Goal: Task Accomplishment & Management: Use online tool/utility

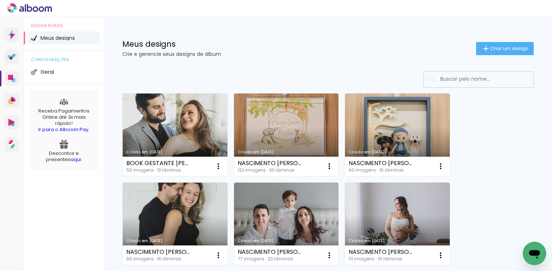
click at [198, 126] on link "Criado em [DATE]" at bounding box center [175, 134] width 105 height 83
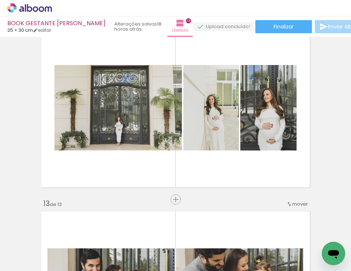
scroll to position [2040, 0]
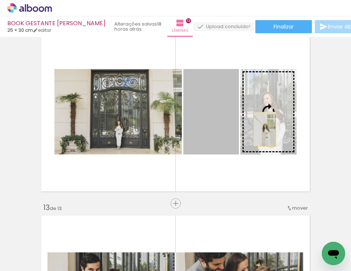
drag, startPoint x: 225, startPoint y: 128, endPoint x: 268, endPoint y: 127, distance: 42.7
click at [0, 0] on slot at bounding box center [0, 0] width 0 height 0
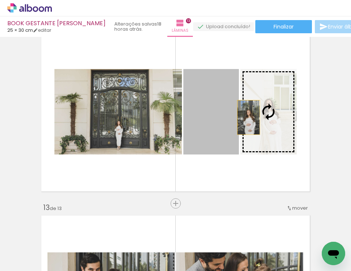
drag, startPoint x: 214, startPoint y: 117, endPoint x: 251, endPoint y: 118, distance: 36.5
click at [0, 0] on slot at bounding box center [0, 0] width 0 height 0
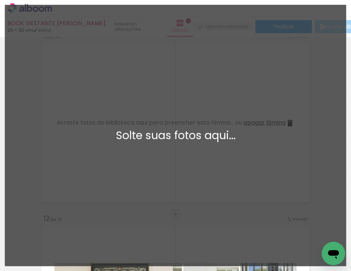
scroll to position [0, 0]
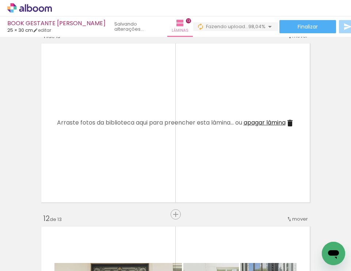
scroll to position [0, 630]
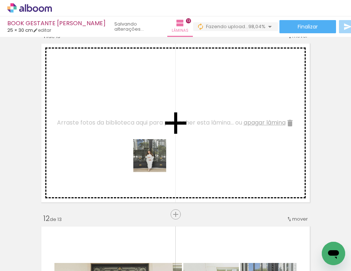
drag, startPoint x: 143, startPoint y: 249, endPoint x: 156, endPoint y: 159, distance: 90.3
click at [156, 159] on quentale-workspace at bounding box center [175, 135] width 351 height 271
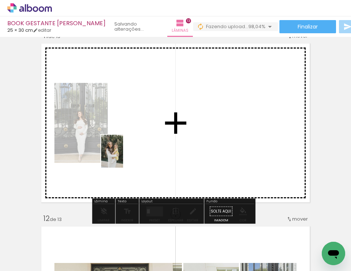
drag, startPoint x: 100, startPoint y: 236, endPoint x: 123, endPoint y: 156, distance: 82.8
click at [123, 156] on quentale-workspace at bounding box center [175, 135] width 351 height 271
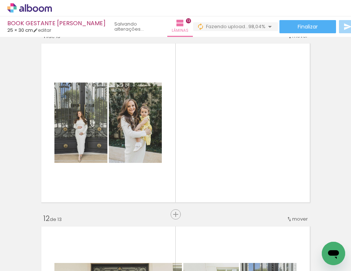
scroll to position [0, 0]
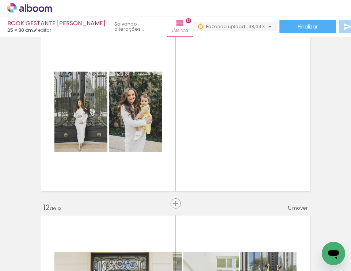
scroll to position [0, 1797]
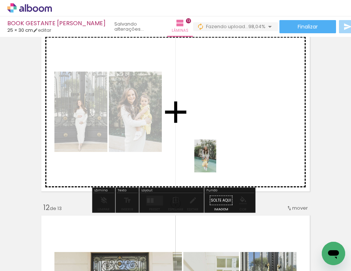
drag, startPoint x: 202, startPoint y: 253, endPoint x: 216, endPoint y: 159, distance: 94.8
click at [216, 160] on quentale-workspace at bounding box center [175, 135] width 351 height 271
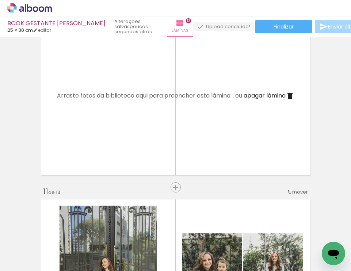
scroll to position [1686, 0]
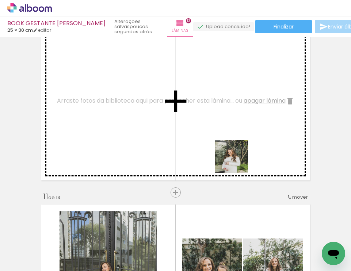
drag, startPoint x: 165, startPoint y: 253, endPoint x: 265, endPoint y: 128, distance: 159.8
click at [257, 132] on quentale-workspace at bounding box center [175, 135] width 351 height 271
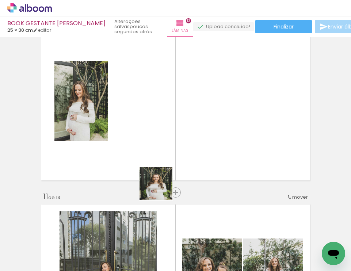
drag, startPoint x: 123, startPoint y: 251, endPoint x: 210, endPoint y: 115, distance: 161.3
click at [205, 115] on quentale-workspace at bounding box center [175, 135] width 351 height 271
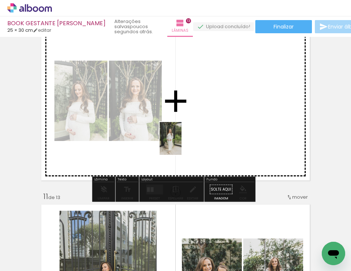
drag, startPoint x: 83, startPoint y: 250, endPoint x: 181, endPoint y: 144, distance: 145.2
click at [181, 144] on quentale-workspace at bounding box center [175, 135] width 351 height 271
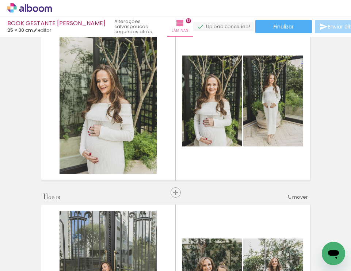
scroll to position [0, 1716]
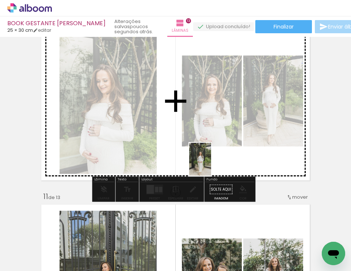
drag, startPoint x: 140, startPoint y: 236, endPoint x: 211, endPoint y: 165, distance: 100.9
click at [211, 165] on quentale-workspace at bounding box center [175, 135] width 351 height 271
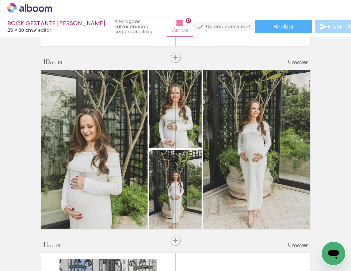
scroll to position [0, 414]
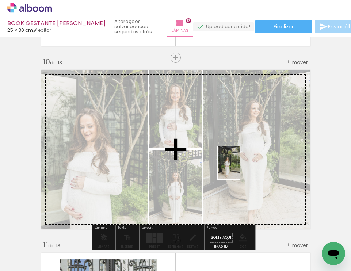
drag, startPoint x: 272, startPoint y: 252, endPoint x: 238, endPoint y: 167, distance: 90.9
click at [239, 168] on quentale-workspace at bounding box center [175, 135] width 351 height 271
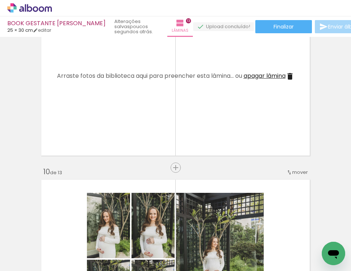
scroll to position [0, 1569]
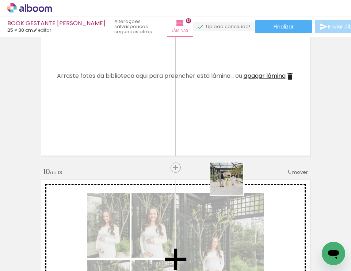
drag, startPoint x: 226, startPoint y: 248, endPoint x: 235, endPoint y: 136, distance: 111.7
click at [237, 133] on quentale-workspace at bounding box center [175, 135] width 351 height 271
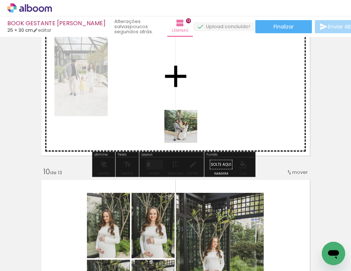
drag, startPoint x: 184, startPoint y: 249, endPoint x: 191, endPoint y: 109, distance: 140.3
click at [189, 107] on quentale-workspace at bounding box center [175, 135] width 351 height 271
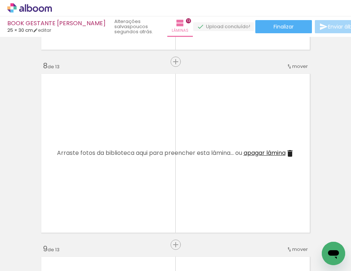
scroll to position [1265, 0]
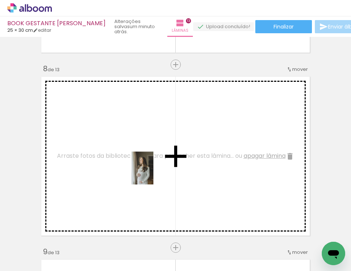
drag, startPoint x: 147, startPoint y: 254, endPoint x: 137, endPoint y: 216, distance: 39.4
click at [153, 173] on quentale-workspace at bounding box center [175, 135] width 351 height 271
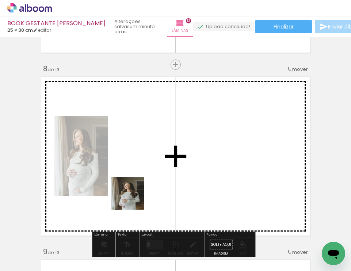
drag, startPoint x: 105, startPoint y: 253, endPoint x: 130, endPoint y: 212, distance: 47.6
click at [151, 179] on quentale-workspace at bounding box center [175, 135] width 351 height 271
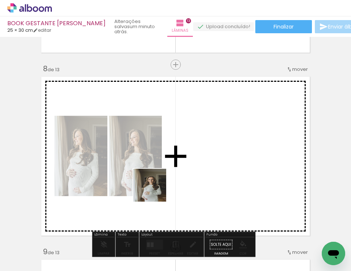
drag, startPoint x: 66, startPoint y: 255, endPoint x: 176, endPoint y: 176, distance: 135.5
click at [176, 176] on quentale-workspace at bounding box center [175, 135] width 351 height 271
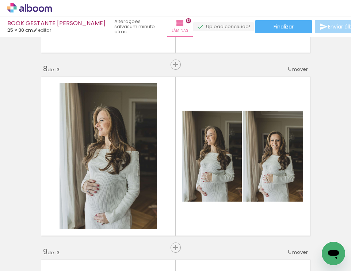
scroll to position [0, 1372]
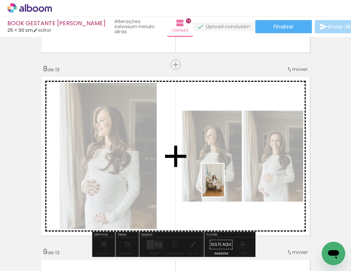
drag, startPoint x: 222, startPoint y: 252, endPoint x: 233, endPoint y: 139, distance: 114.1
click at [225, 136] on quentale-workspace at bounding box center [175, 135] width 351 height 271
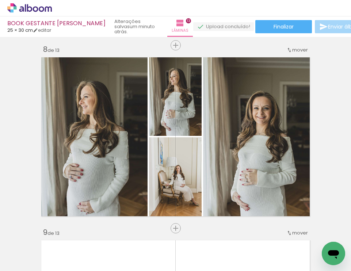
scroll to position [0, 382]
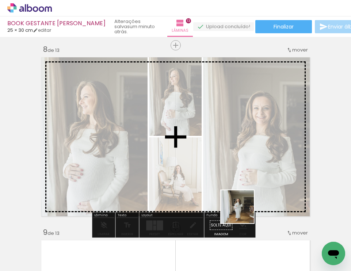
drag, startPoint x: 269, startPoint y: 252, endPoint x: 239, endPoint y: 219, distance: 43.9
click at [241, 209] on quentale-workspace at bounding box center [175, 135] width 351 height 271
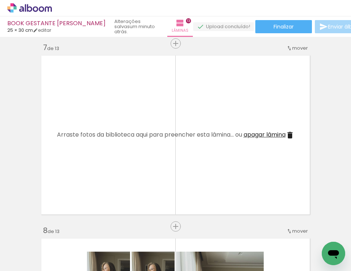
scroll to position [0, 1431]
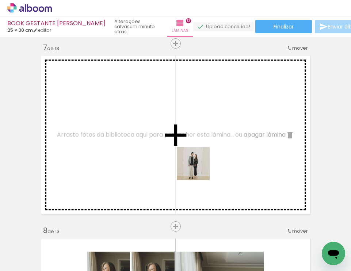
drag, startPoint x: 129, startPoint y: 253, endPoint x: 216, endPoint y: 157, distance: 129.8
click at [216, 157] on quentale-workspace at bounding box center [175, 135] width 351 height 271
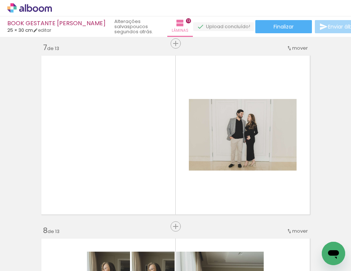
scroll to position [0, 359]
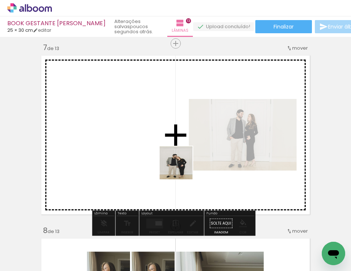
drag, startPoint x: 248, startPoint y: 254, endPoint x: 181, endPoint y: 168, distance: 108.5
click at [181, 168] on quentale-workspace at bounding box center [175, 135] width 351 height 271
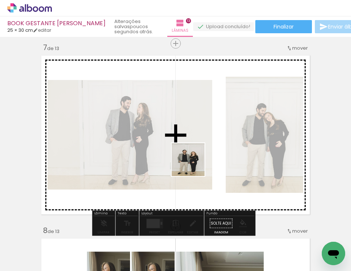
drag, startPoint x: 211, startPoint y: 254, endPoint x: 193, endPoint y: 160, distance: 95.8
click at [193, 161] on quentale-workspace at bounding box center [175, 135] width 351 height 271
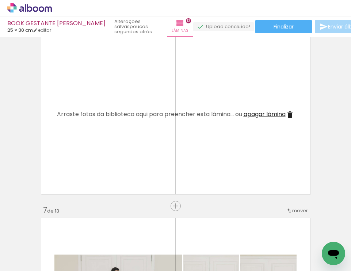
scroll to position [936, 0]
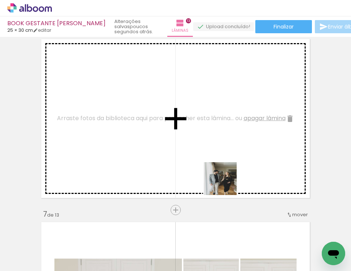
drag, startPoint x: 172, startPoint y: 250, endPoint x: 229, endPoint y: 183, distance: 88.2
click at [229, 177] on quentale-workspace at bounding box center [175, 135] width 351 height 271
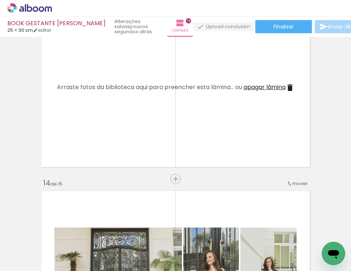
scroll to position [0, 826]
click at [274, 87] on span "apagar lâmina" at bounding box center [265, 87] width 42 height 8
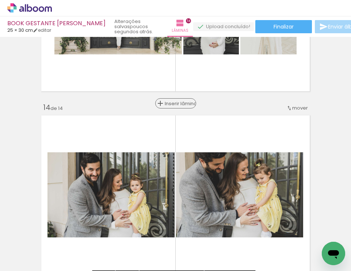
scroll to position [2322, 0]
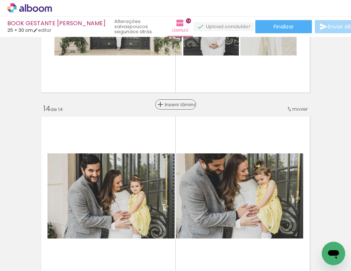
click at [175, 102] on span "Inserir lâmina" at bounding box center [179, 104] width 28 height 5
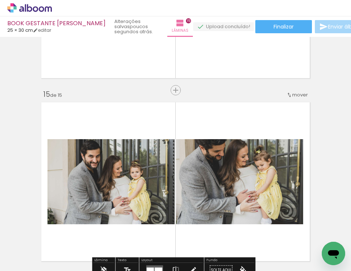
scroll to position [2508, 0]
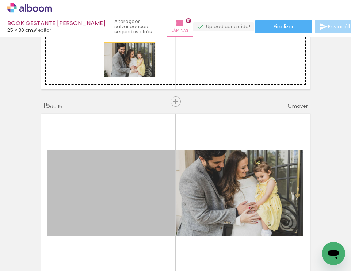
drag, startPoint x: 114, startPoint y: 188, endPoint x: 129, endPoint y: 50, distance: 138.1
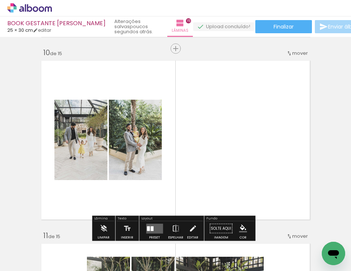
scroll to position [1650, 0]
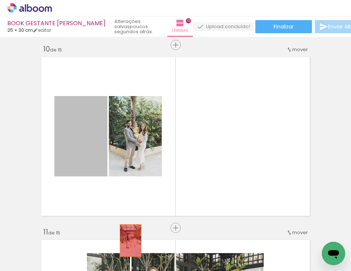
drag, startPoint x: 84, startPoint y: 145, endPoint x: 139, endPoint y: 231, distance: 101.7
click at [128, 243] on quentale-workspace at bounding box center [175, 135] width 351 height 271
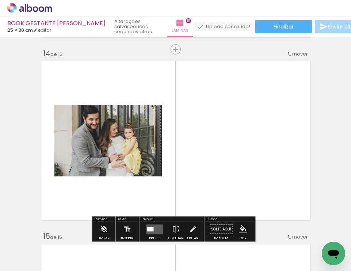
scroll to position [0, 1695]
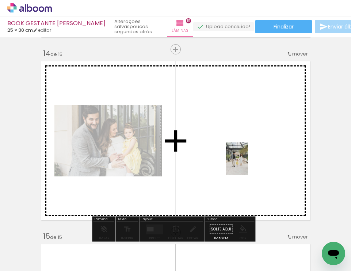
drag, startPoint x: 63, startPoint y: 249, endPoint x: 249, endPoint y: 164, distance: 204.2
click at [249, 164] on quentale-workspace at bounding box center [175, 135] width 351 height 271
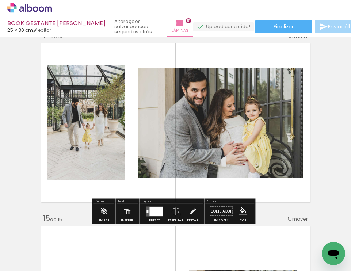
scroll to position [2402, 0]
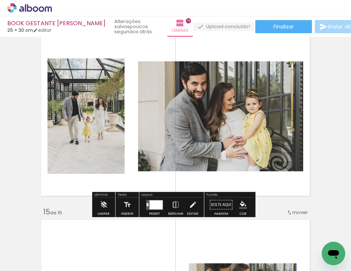
click at [155, 205] on div at bounding box center [155, 204] width 13 height 9
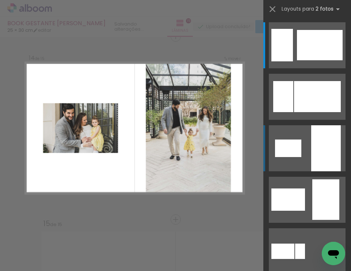
scroll to position [2387, 0]
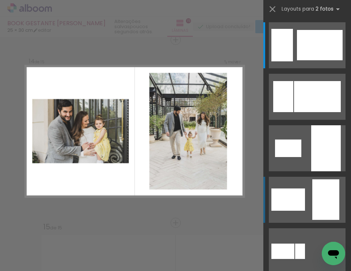
click at [308, 68] on quentale-layouter at bounding box center [307, 45] width 77 height 46
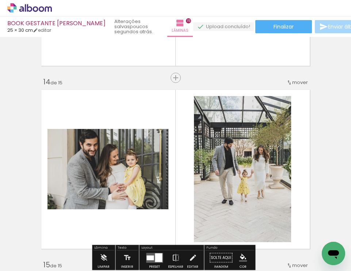
scroll to position [2349, 0]
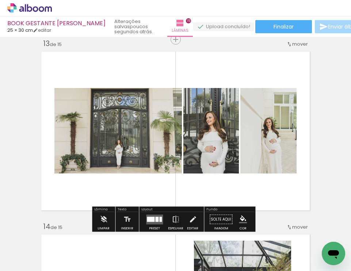
scroll to position [2205, 0]
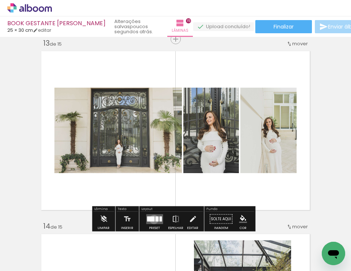
click at [152, 219] on div at bounding box center [151, 218] width 8 height 5
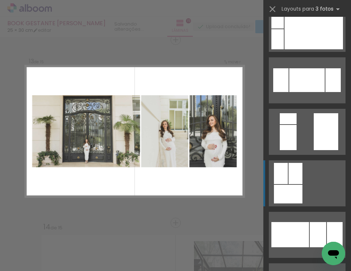
scroll to position [862, 0]
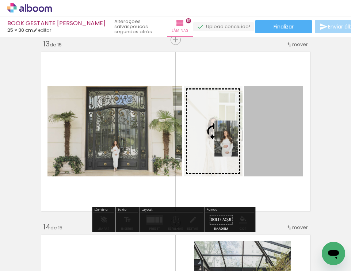
drag, startPoint x: 270, startPoint y: 147, endPoint x: 218, endPoint y: 138, distance: 52.3
click at [0, 0] on slot at bounding box center [0, 0] width 0 height 0
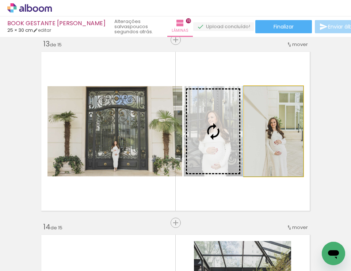
drag, startPoint x: 276, startPoint y: 140, endPoint x: 227, endPoint y: 138, distance: 49.3
click at [0, 0] on slot at bounding box center [0, 0] width 0 height 0
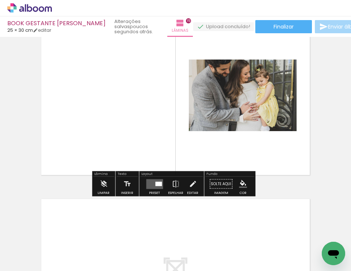
scroll to position [2593, 0]
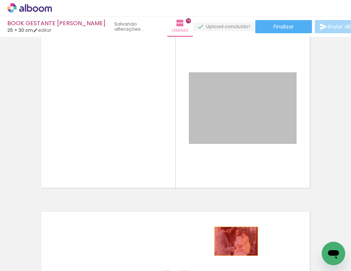
drag, startPoint x: 238, startPoint y: 121, endPoint x: 232, endPoint y: 245, distance: 123.5
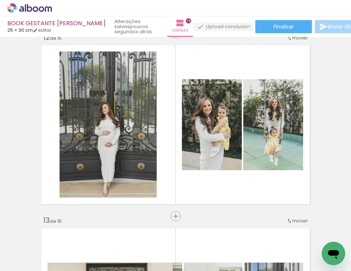
scroll to position [0, 710]
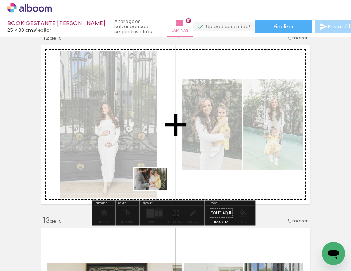
drag, startPoint x: 151, startPoint y: 252, endPoint x: 161, endPoint y: 184, distance: 68.3
click at [161, 184] on quentale-workspace at bounding box center [175, 135] width 351 height 271
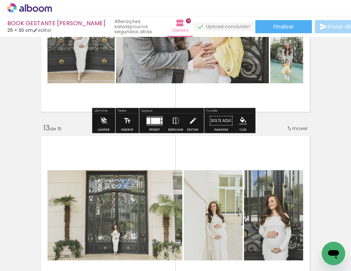
scroll to position [2125, 0]
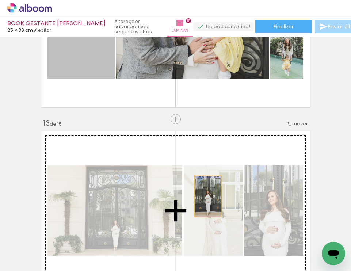
drag, startPoint x: 97, startPoint y: 58, endPoint x: 205, endPoint y: 196, distance: 175.0
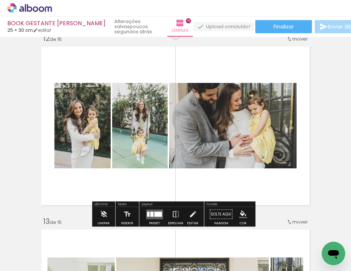
scroll to position [2027, 0]
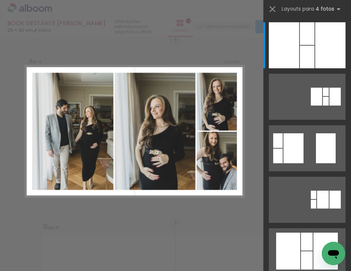
scroll to position [0, 710]
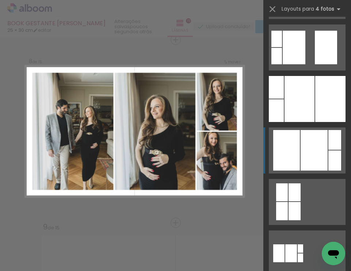
drag, startPoint x: 0, startPoint y: 0, endPoint x: 309, endPoint y: 142, distance: 340.1
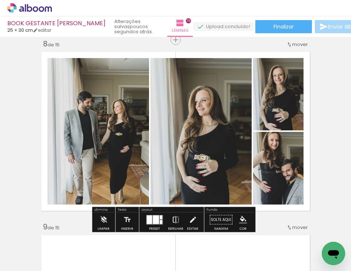
click at [172, 218] on iron-icon at bounding box center [176, 219] width 8 height 15
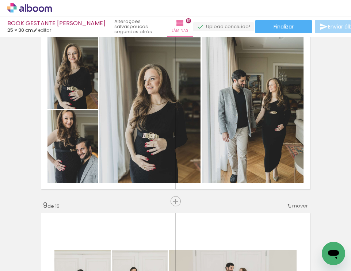
scroll to position [1314, 0]
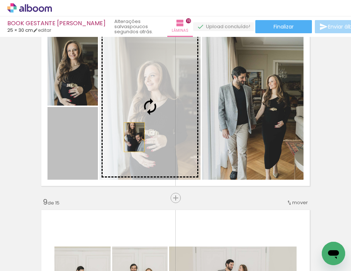
drag, startPoint x: 76, startPoint y: 154, endPoint x: 132, endPoint y: 137, distance: 58.1
click at [0, 0] on slot at bounding box center [0, 0] width 0 height 0
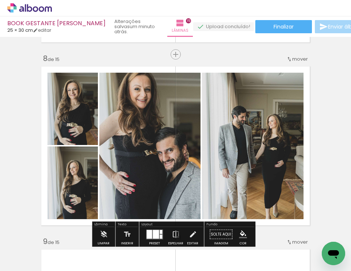
scroll to position [1288, 0]
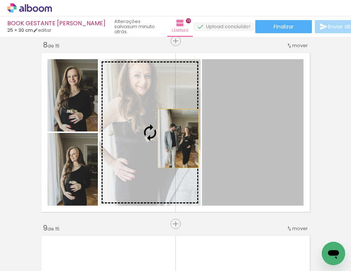
drag, startPoint x: 267, startPoint y: 135, endPoint x: 175, endPoint y: 138, distance: 92.8
click at [0, 0] on slot at bounding box center [0, 0] width 0 height 0
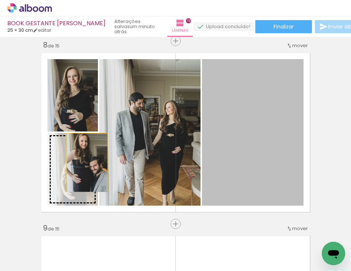
drag, startPoint x: 174, startPoint y: 160, endPoint x: 84, endPoint y: 162, distance: 90.6
click at [0, 0] on slot at bounding box center [0, 0] width 0 height 0
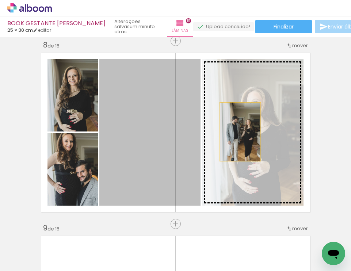
drag, startPoint x: 167, startPoint y: 134, endPoint x: 237, endPoint y: 132, distance: 70.1
click at [0, 0] on slot at bounding box center [0, 0] width 0 height 0
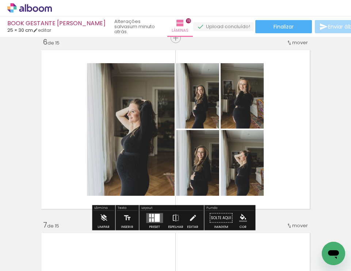
scroll to position [927, 0]
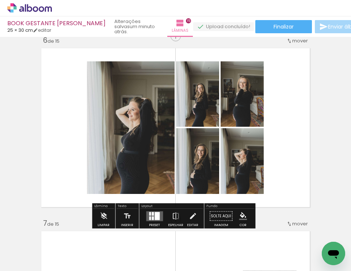
click at [154, 217] on div at bounding box center [156, 216] width 5 height 8
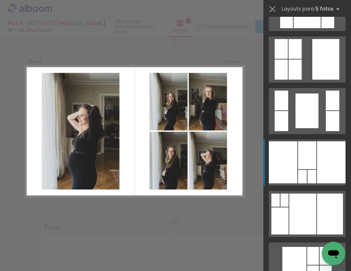
scroll to position [608, 0]
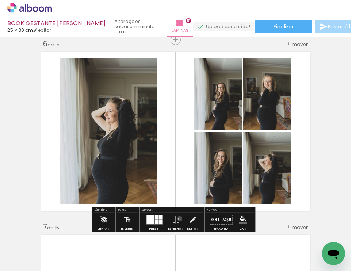
click at [178, 218] on paper-button "Espelhar" at bounding box center [175, 221] width 19 height 19
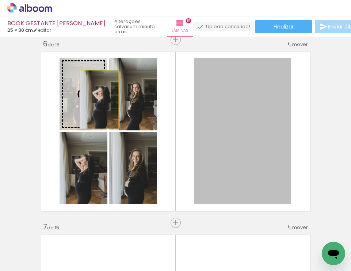
drag, startPoint x: 253, startPoint y: 130, endPoint x: 96, endPoint y: 99, distance: 160.7
click at [0, 0] on slot at bounding box center [0, 0] width 0 height 0
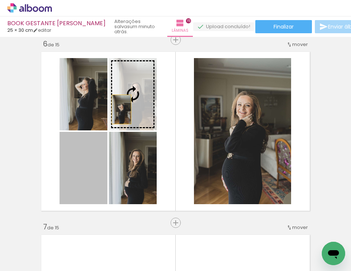
drag, startPoint x: 88, startPoint y: 177, endPoint x: 119, endPoint y: 109, distance: 74.7
click at [0, 0] on slot at bounding box center [0, 0] width 0 height 0
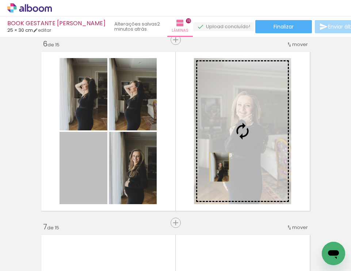
drag, startPoint x: 91, startPoint y: 186, endPoint x: 216, endPoint y: 167, distance: 127.1
click at [0, 0] on slot at bounding box center [0, 0] width 0 height 0
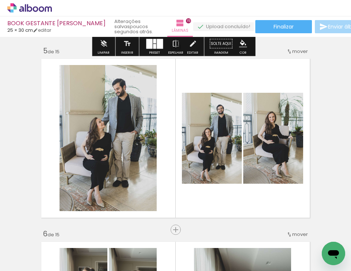
scroll to position [735, 0]
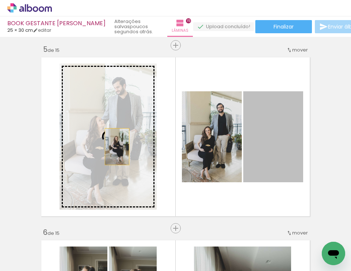
drag, startPoint x: 274, startPoint y: 146, endPoint x: 114, endPoint y: 146, distance: 159.5
click at [0, 0] on slot at bounding box center [0, 0] width 0 height 0
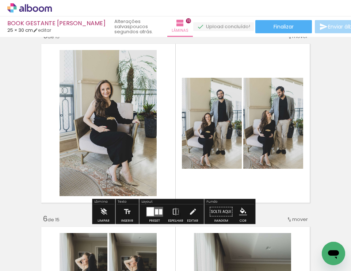
scroll to position [750, 0]
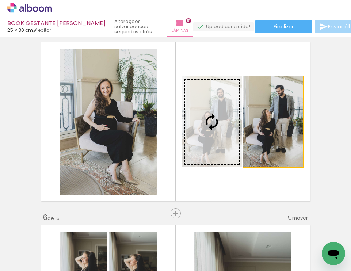
drag, startPoint x: 269, startPoint y: 132, endPoint x: 229, endPoint y: 131, distance: 40.9
click at [0, 0] on slot at bounding box center [0, 0] width 0 height 0
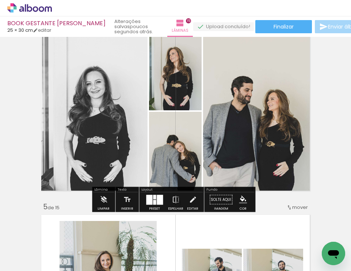
scroll to position [573, 0]
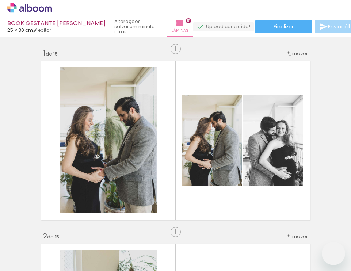
click at [0, 0] on slot at bounding box center [0, 0] width 0 height 0
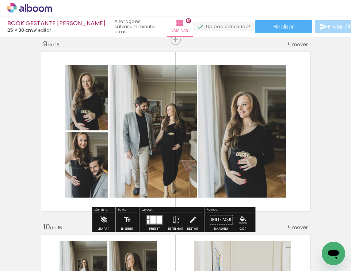
scroll to position [0, 710]
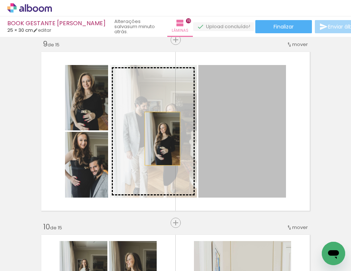
drag, startPoint x: 234, startPoint y: 133, endPoint x: 160, endPoint y: 138, distance: 75.0
click at [0, 0] on slot at bounding box center [0, 0] width 0 height 0
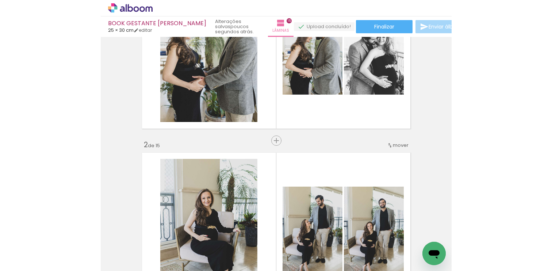
scroll to position [0, 0]
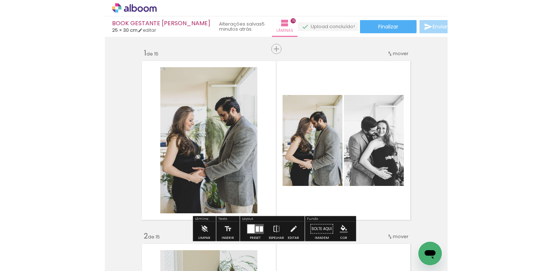
scroll to position [1, 0]
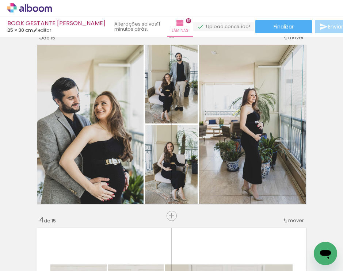
scroll to position [424, 0]
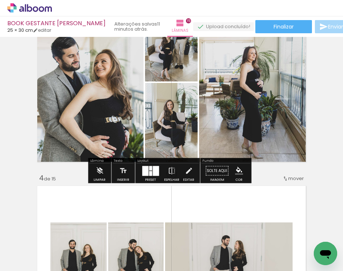
click at [150, 171] on quentale-layouter at bounding box center [150, 171] width 17 height 10
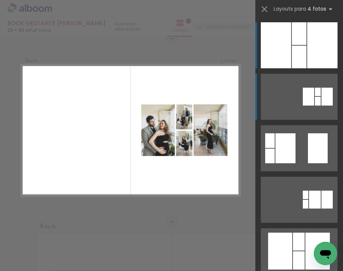
scroll to position [375, 0]
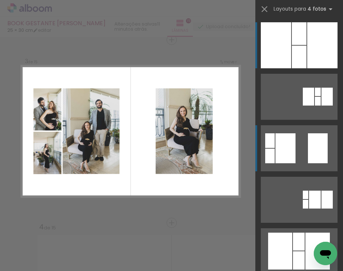
click at [292, 146] on div at bounding box center [285, 148] width 20 height 30
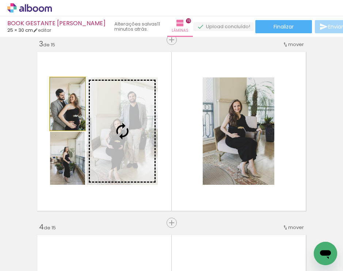
drag, startPoint x: 70, startPoint y: 111, endPoint x: 110, endPoint y: 135, distance: 47.3
click at [0, 0] on slot at bounding box center [0, 0] width 0 height 0
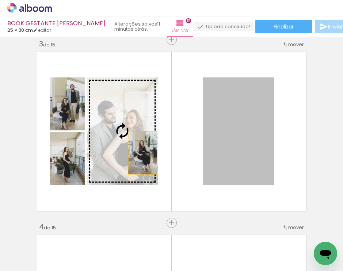
drag, startPoint x: 241, startPoint y: 149, endPoint x: 135, endPoint y: 153, distance: 106.3
click at [0, 0] on slot at bounding box center [0, 0] width 0 height 0
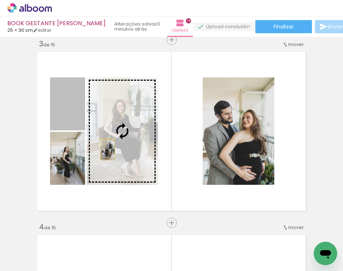
drag, startPoint x: 71, startPoint y: 120, endPoint x: 106, endPoint y: 150, distance: 46.3
click at [0, 0] on slot at bounding box center [0, 0] width 0 height 0
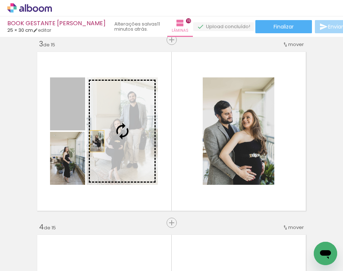
drag, startPoint x: 66, startPoint y: 116, endPoint x: 96, endPoint y: 142, distance: 40.1
click at [0, 0] on slot at bounding box center [0, 0] width 0 height 0
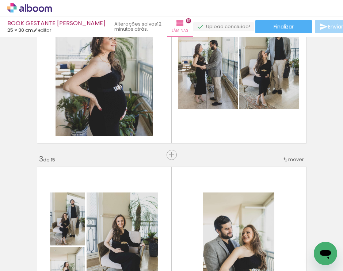
scroll to position [286, 0]
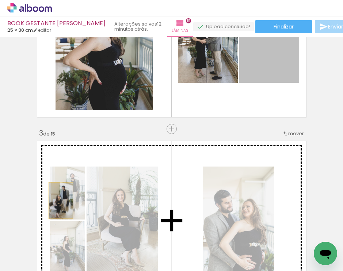
drag, startPoint x: 276, startPoint y: 54, endPoint x: 59, endPoint y: 200, distance: 261.4
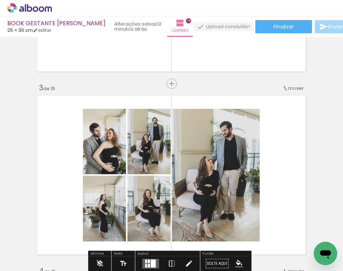
scroll to position [333, 0]
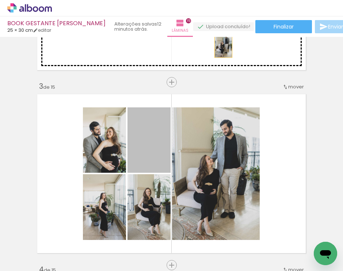
drag, startPoint x: 151, startPoint y: 158, endPoint x: 221, endPoint y: 44, distance: 133.9
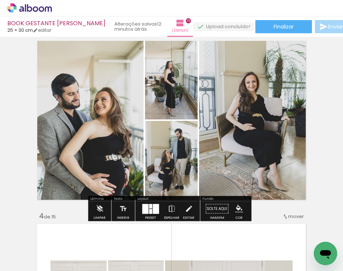
scroll to position [391, 0]
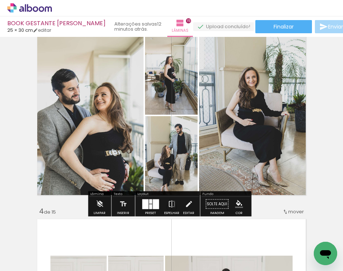
click at [145, 207] on div at bounding box center [145, 204] width 6 height 10
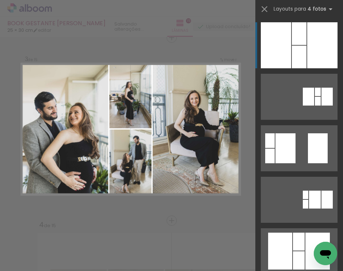
scroll to position [375, 0]
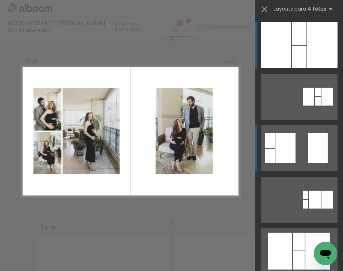
click at [289, 141] on div at bounding box center [285, 148] width 20 height 30
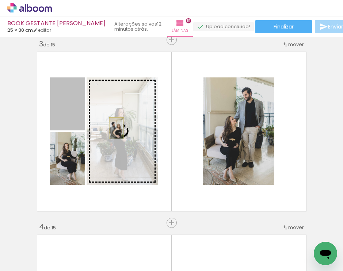
drag, startPoint x: 77, startPoint y: 115, endPoint x: 114, endPoint y: 129, distance: 40.2
click at [0, 0] on slot at bounding box center [0, 0] width 0 height 0
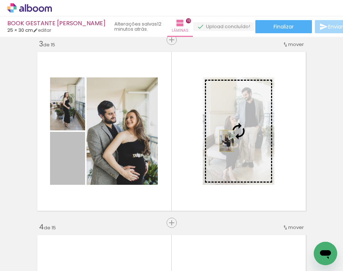
drag, startPoint x: 69, startPoint y: 165, endPoint x: 224, endPoint y: 141, distance: 156.7
click at [0, 0] on slot at bounding box center [0, 0] width 0 height 0
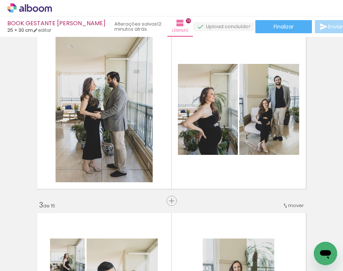
scroll to position [191, 0]
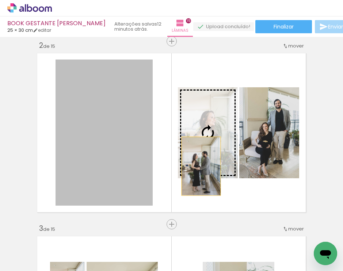
drag, startPoint x: 123, startPoint y: 167, endPoint x: 197, endPoint y: 166, distance: 74.1
click at [0, 0] on slot at bounding box center [0, 0] width 0 height 0
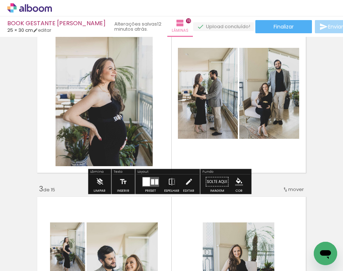
scroll to position [231, 0]
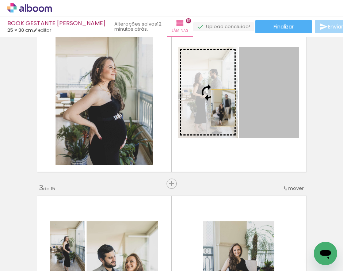
drag, startPoint x: 265, startPoint y: 103, endPoint x: 219, endPoint y: 107, distance: 45.4
click at [0, 0] on slot at bounding box center [0, 0] width 0 height 0
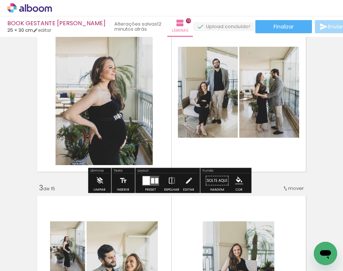
click at [151, 183] on div at bounding box center [152, 180] width 3 height 5
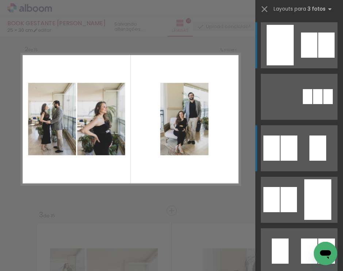
scroll to position [192, 0]
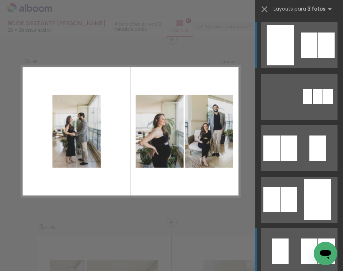
click at [280, 161] on div at bounding box center [271, 147] width 16 height 25
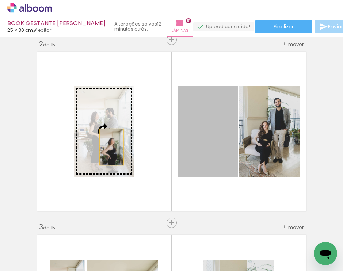
drag, startPoint x: 207, startPoint y: 143, endPoint x: 122, endPoint y: 147, distance: 85.1
click at [0, 0] on slot at bounding box center [0, 0] width 0 height 0
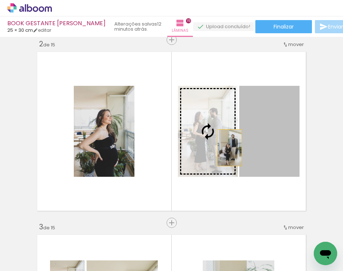
drag, startPoint x: 274, startPoint y: 147, endPoint x: 224, endPoint y: 147, distance: 50.4
click at [0, 0] on slot at bounding box center [0, 0] width 0 height 0
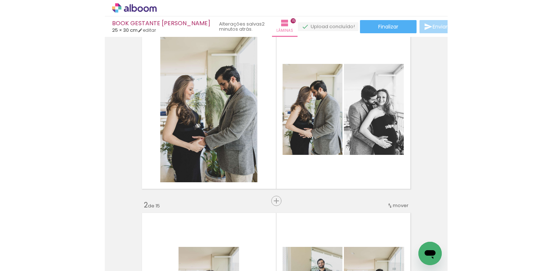
scroll to position [24, 0]
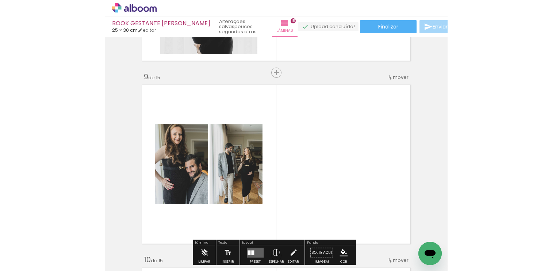
scroll to position [1446, 0]
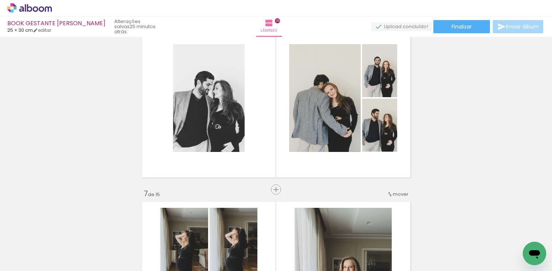
scroll to position [797, 0]
